Goal: Information Seeking & Learning: Learn about a topic

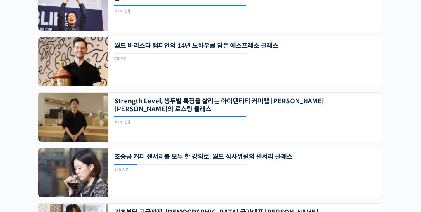
scroll to position [180, 0]
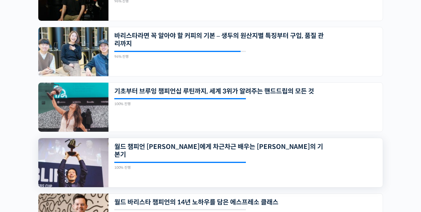
click at [341, 141] on div "29개의 수업 월드 챔피언 [PERSON_NAME]에게 차근차근 배우는 [PERSON_NAME]의 기본기 100% 진행 최근 활동: [DATE…" at bounding box center [245, 162] width 274 height 49
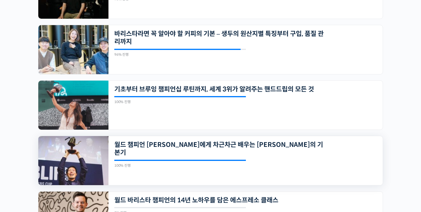
scroll to position [180, 0]
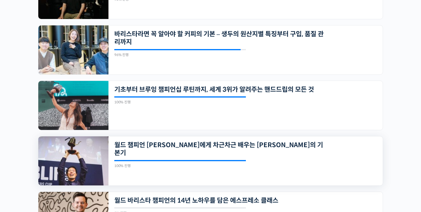
click at [55, 163] on img at bounding box center [73, 161] width 70 height 49
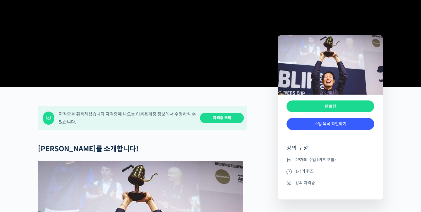
scroll to position [287, 0]
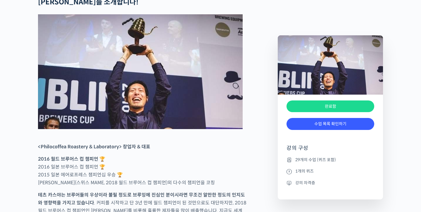
click at [321, 132] on div "완료함" at bounding box center [331, 134] width 88 height 9
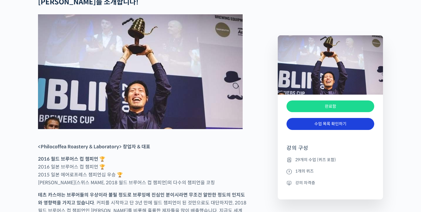
click at [323, 124] on link "수업 목록 확인하기" at bounding box center [331, 124] width 88 height 12
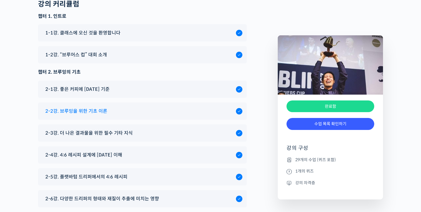
scroll to position [2521, 0]
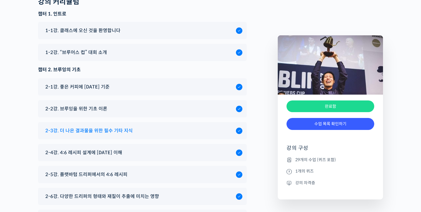
click at [131, 127] on div "2-3강. 더 나은 결과물을 위한 필수 기타 지식" at bounding box center [139, 131] width 194 height 8
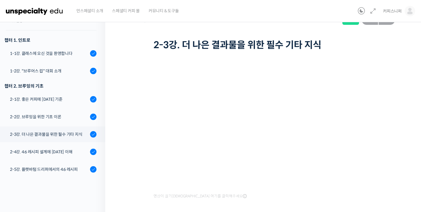
scroll to position [29, 0]
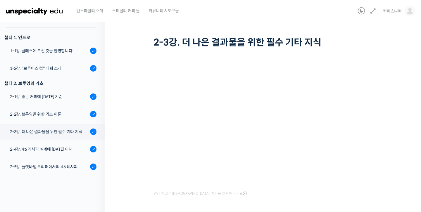
click at [121, 137] on div "월드 챔피언 [PERSON_NAME]에게 차근차근 배우는 [PERSON_NAME]의 기본기 2-3강. 더 나은 결과물을 위한 필수 기타 지식 …" at bounding box center [264, 113] width 319 height 248
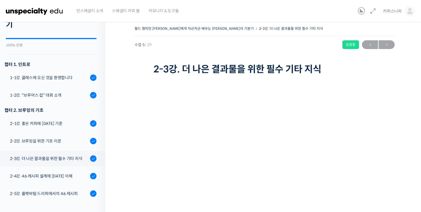
scroll to position [2, 0]
